Goal: Use online tool/utility: Use online tool/utility

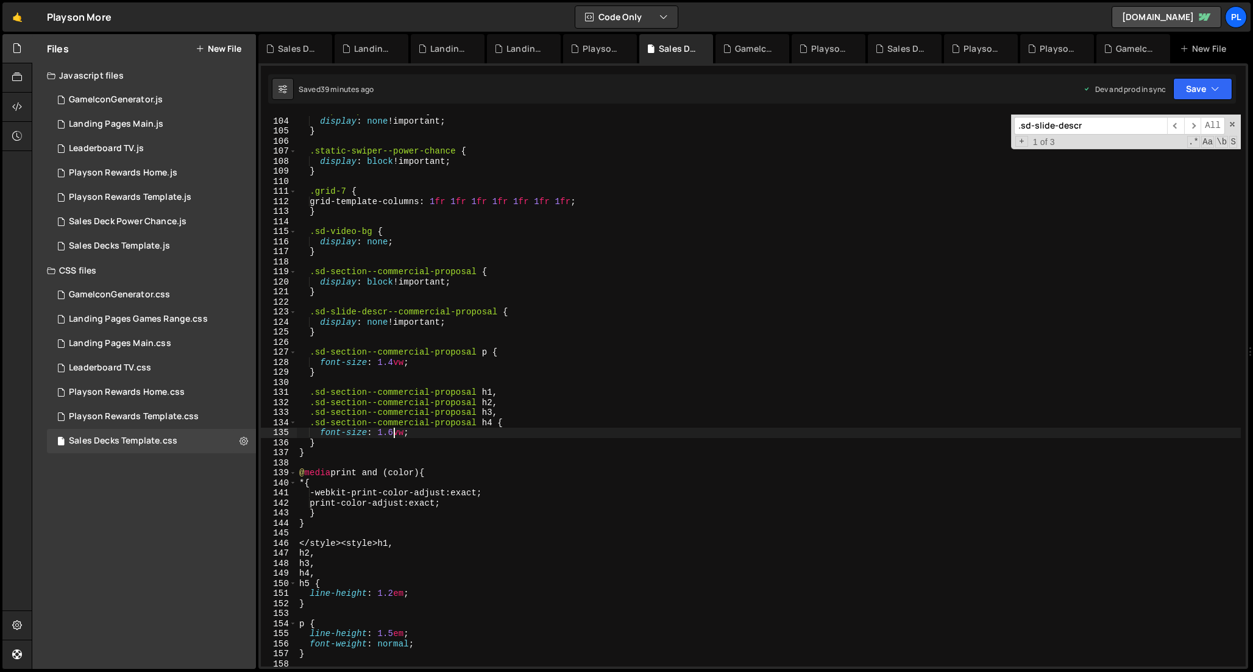
scroll to position [1034, 0]
click at [391, 451] on div ".swiper--power-chance { display : none !important ; } .static-swiper--power-cha…" at bounding box center [769, 392] width 944 height 572
type textarea "}"
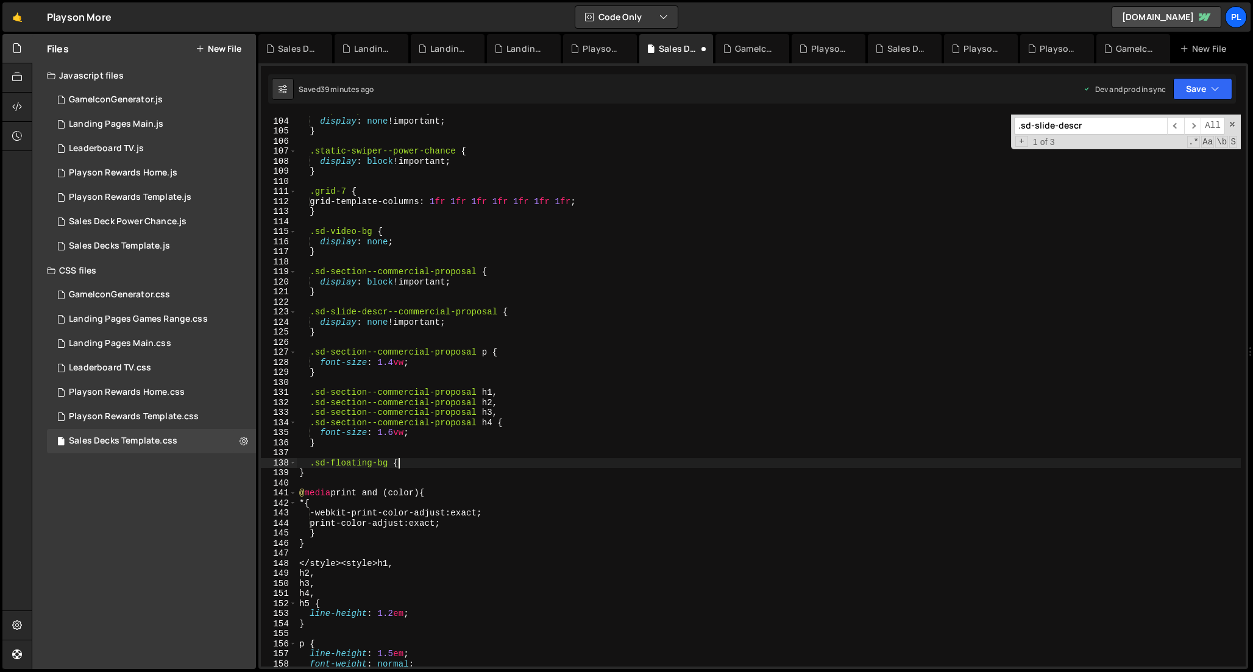
type textarea ".sd-floating-bg {}"
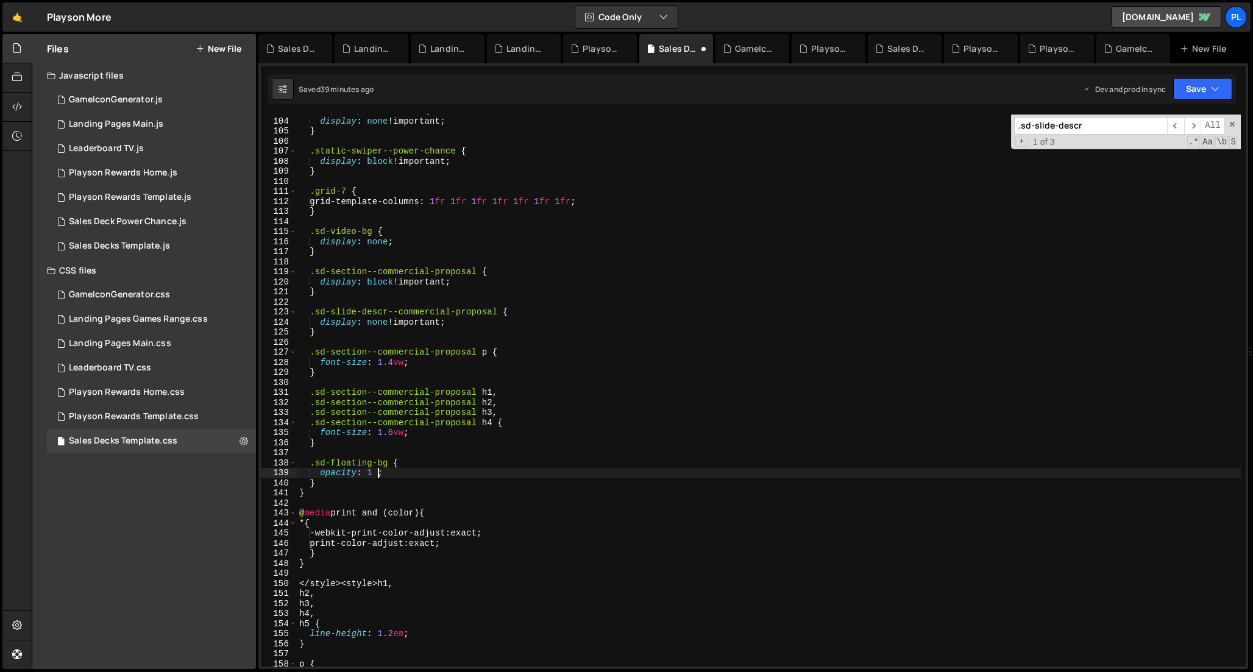
scroll to position [0, 5]
click at [457, 477] on div ".swiper--power-chance { display : none !important ; } .static-swiper--power-cha…" at bounding box center [769, 392] width 944 height 572
click at [593, 190] on div ".swiper--power-chance { display : none !important ; } .static-swiper--power-cha…" at bounding box center [769, 392] width 944 height 572
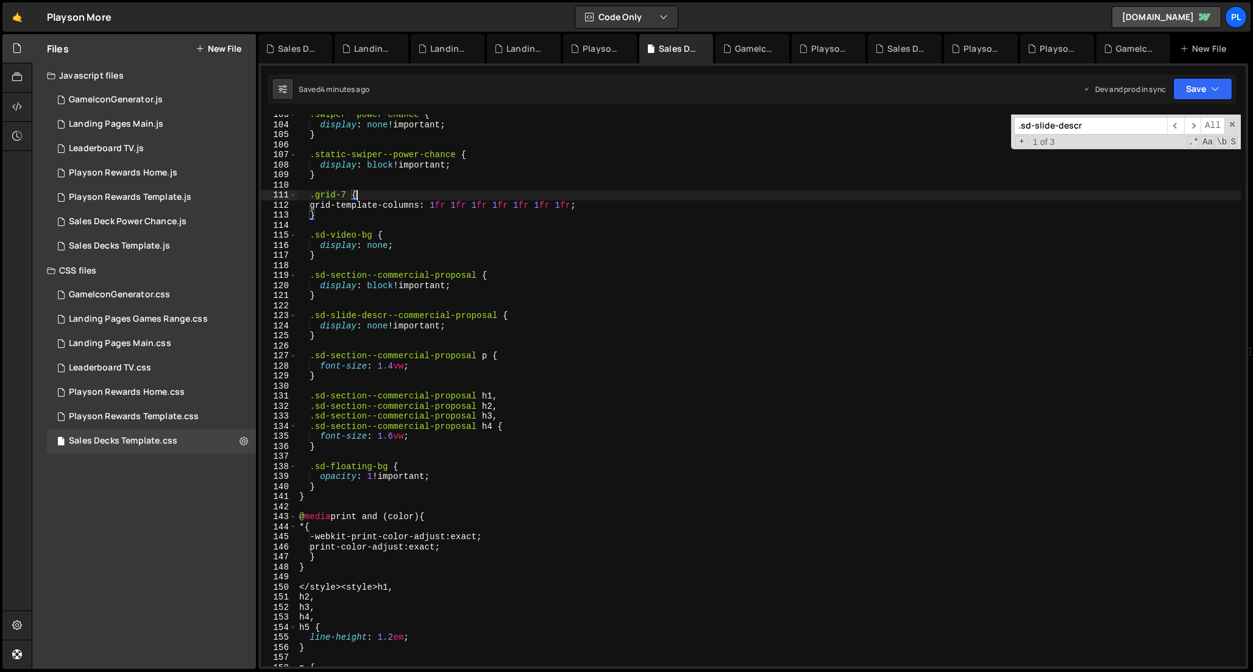
scroll to position [1026, 0]
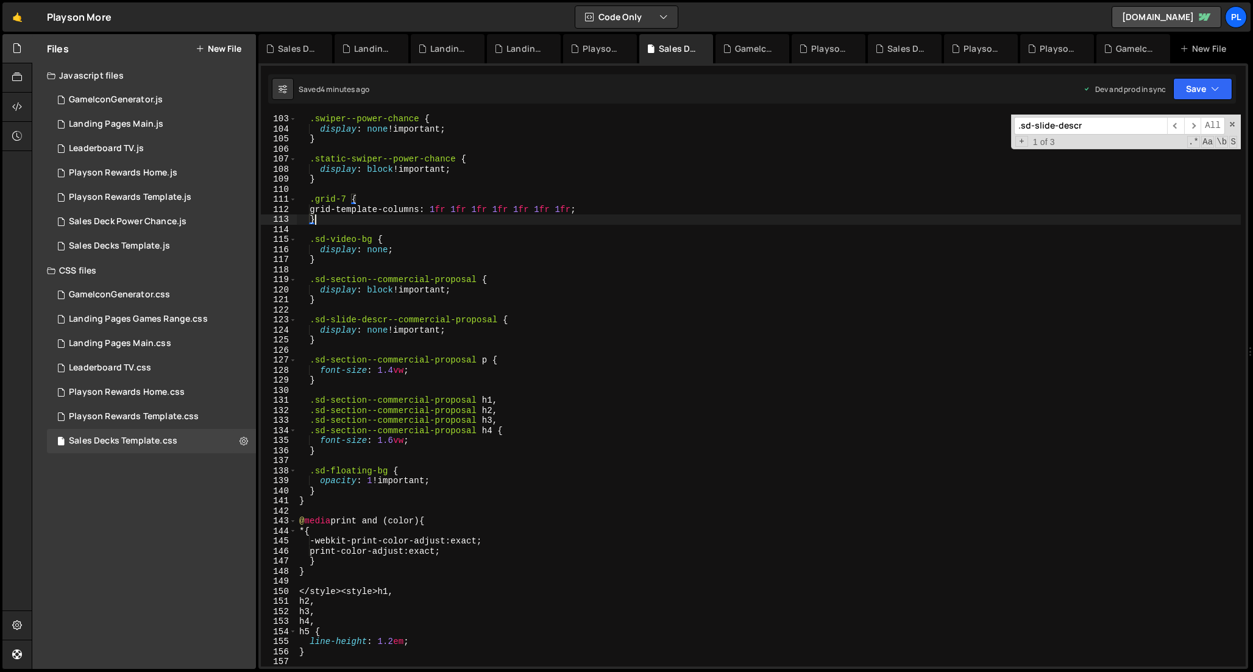
click at [732, 216] on div ".swiper--power-chance { display : none !important ; } .static-swiper--power-cha…" at bounding box center [769, 400] width 944 height 572
type textarea "}"
paste input "sd-slide"
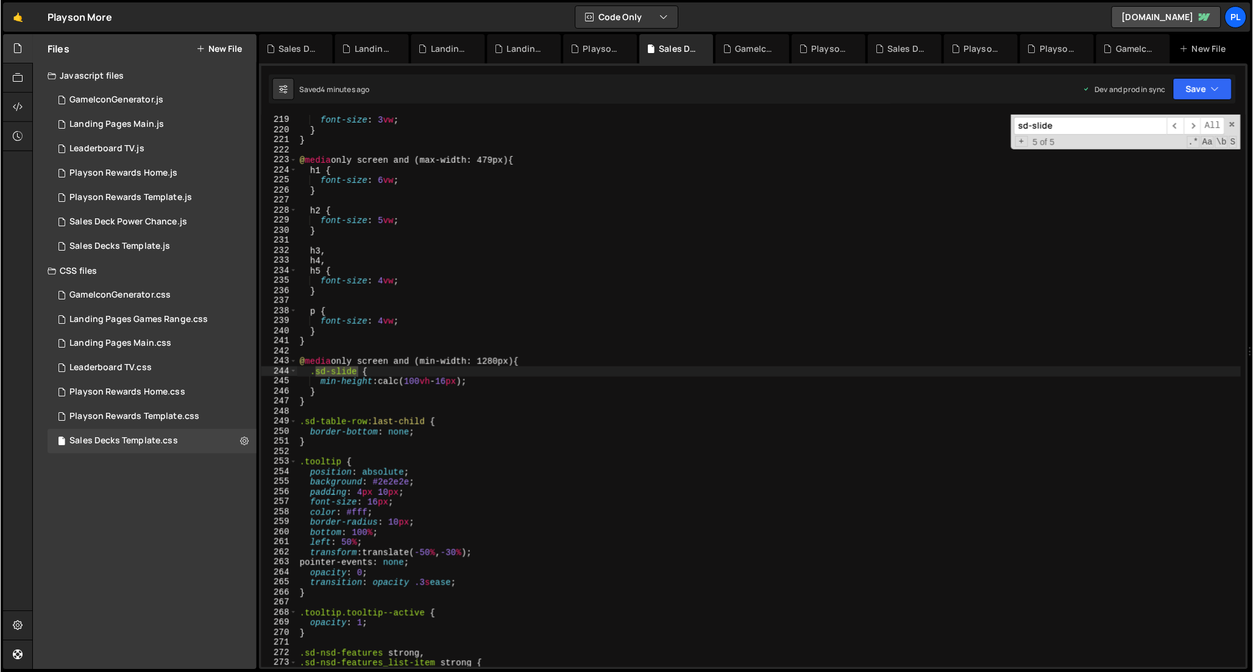
scroll to position [2199, 0]
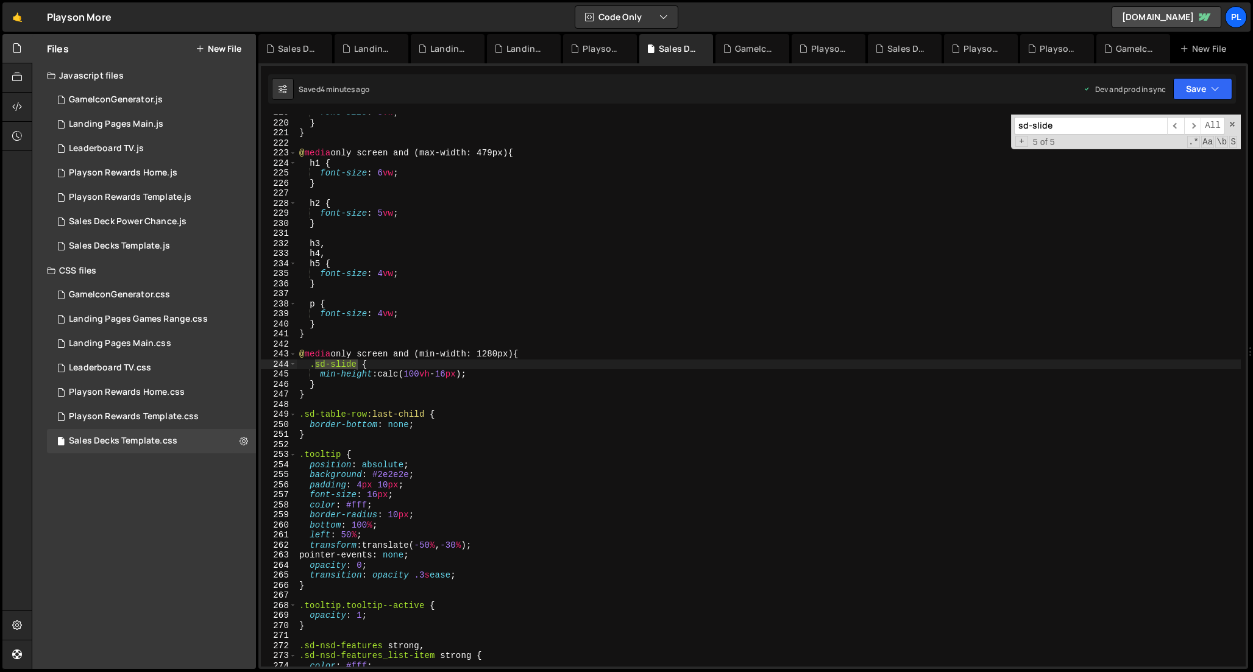
type input "sd-slide"
drag, startPoint x: 341, startPoint y: 374, endPoint x: 319, endPoint y: 376, distance: 21.4
click at [319, 376] on div "font-size : 3 vw ; } } @ media only screen and (max-width: 479px) { h1 { font-s…" at bounding box center [769, 394] width 944 height 572
type textarea "height: calc(100vh - 16px);"
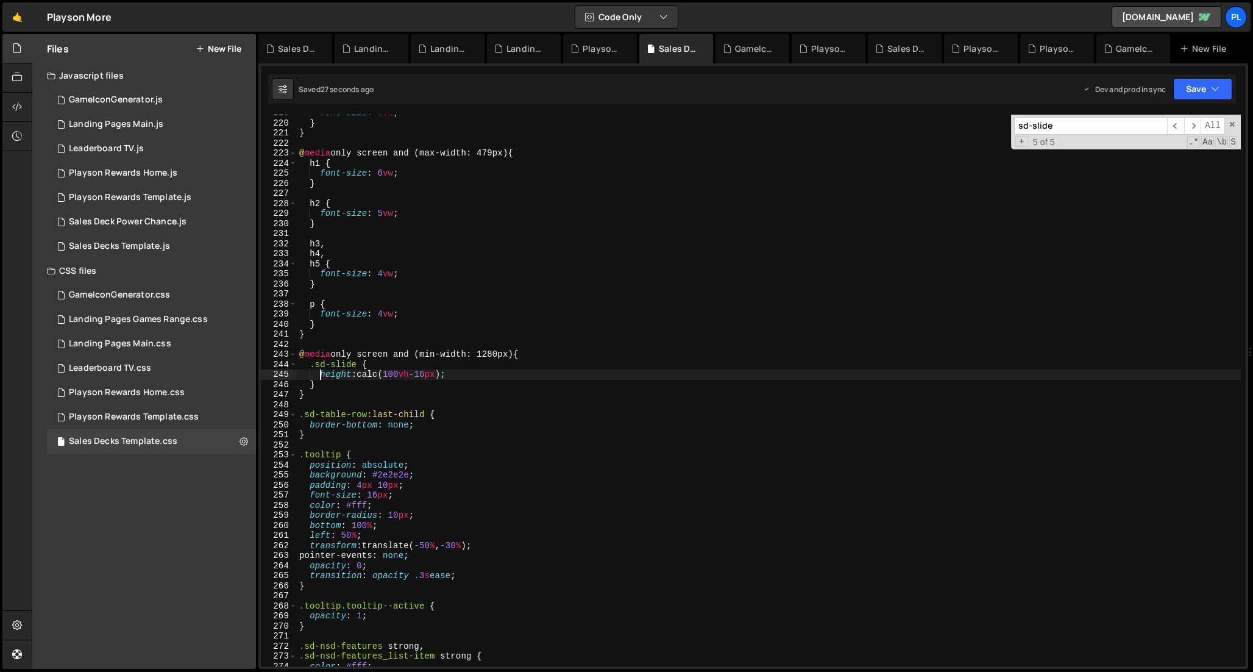
click at [474, 375] on div "font-size : 3 vw ; } } @ media only screen and (max-width: 479px) { h1 { font-s…" at bounding box center [769, 394] width 944 height 572
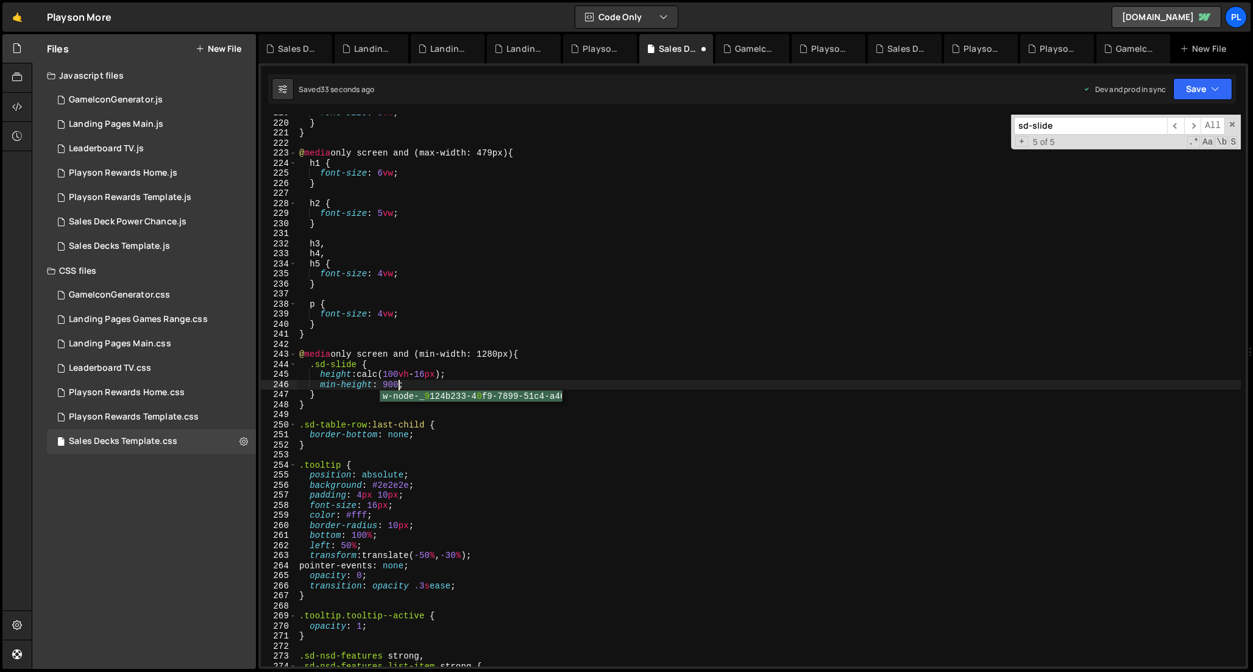
scroll to position [0, 7]
type textarea "min-height: 900px;"
